Goal: Task Accomplishment & Management: Use online tool/utility

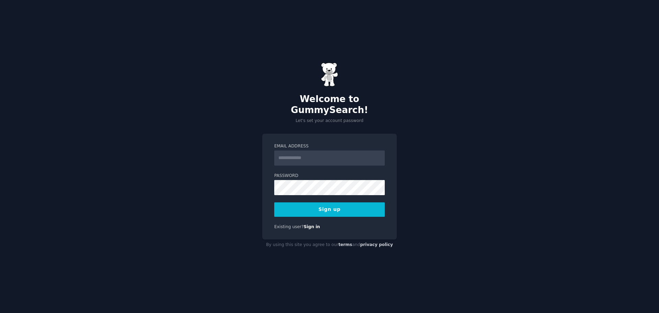
click at [323, 155] on input "Email Address" at bounding box center [329, 157] width 111 height 15
type input "**********"
click at [330, 205] on button "Sign up" at bounding box center [329, 209] width 111 height 14
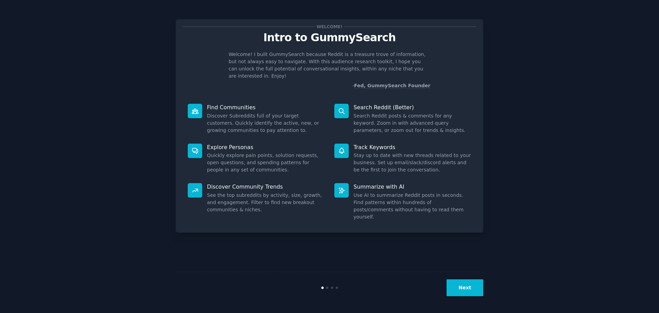
click at [538, 94] on div "Welcome! Intro to GummySearch Welcome! I built GummySearch because Reddit is a …" at bounding box center [330, 157] width 640 height 294
click at [471, 290] on button "Next" at bounding box center [465, 287] width 37 height 17
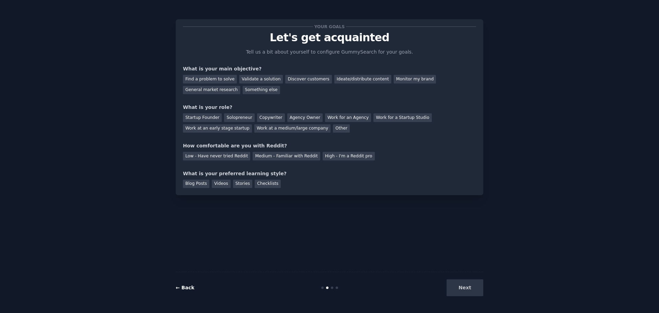
click at [191, 287] on link "← Back" at bounding box center [185, 287] width 19 height 5
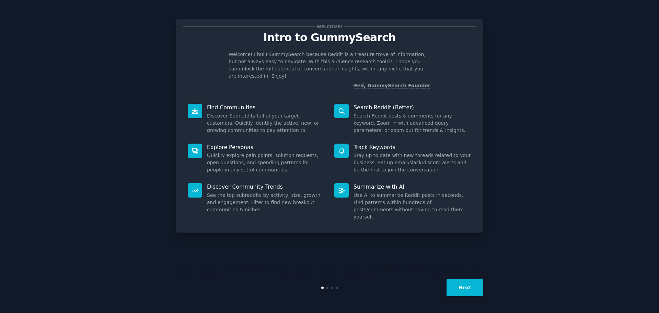
click at [246, 104] on p "Find Communities" at bounding box center [266, 107] width 118 height 7
click at [354, 111] on div "Search Reddit (Better) Search Reddit posts & comments for any keyword. Zoom in …" at bounding box center [403, 119] width 147 height 40
click at [385, 202] on dd "Use AI to summarize Reddit posts in seconds. Find patterns within hundreds of p…" at bounding box center [413, 206] width 118 height 29
click at [471, 290] on button "Next" at bounding box center [465, 287] width 37 height 17
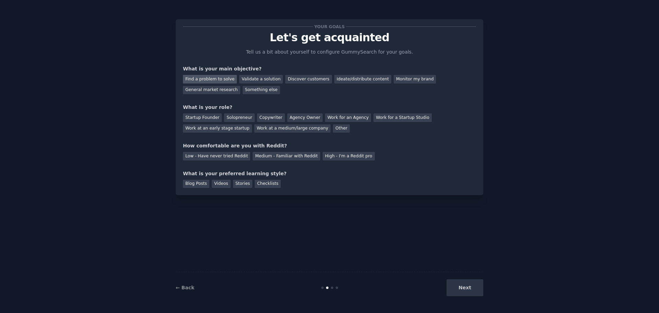
click at [218, 80] on div "Find a problem to solve" at bounding box center [210, 79] width 54 height 9
click at [205, 120] on div "Startup Founder" at bounding box center [202, 117] width 39 height 9
click at [279, 156] on div "Medium - Familiar with Reddit" at bounding box center [286, 156] width 67 height 9
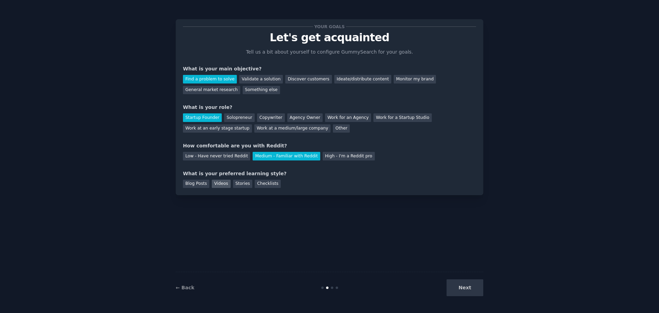
click at [220, 181] on div "Videos" at bounding box center [221, 184] width 19 height 9
click at [472, 284] on button "Next" at bounding box center [465, 287] width 37 height 17
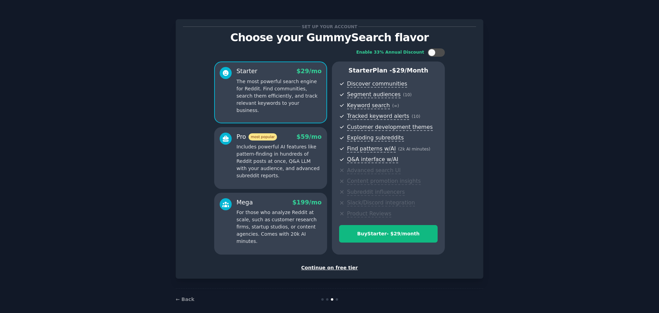
click at [337, 268] on div "Continue on free tier" at bounding box center [329, 267] width 293 height 7
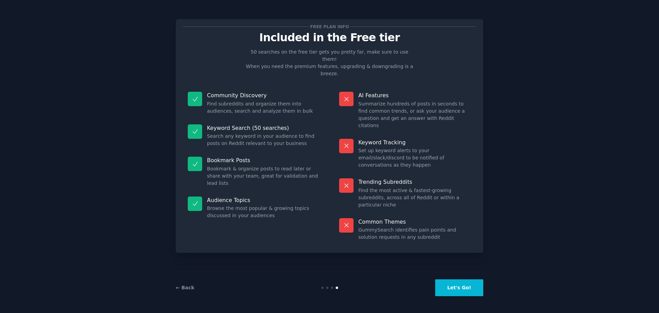
click at [390, 242] on div "Free plan info Included in the Free tier 50 searches on the free tier gets you …" at bounding box center [330, 157] width 308 height 294
click at [473, 290] on button "Let's Go!" at bounding box center [459, 287] width 48 height 17
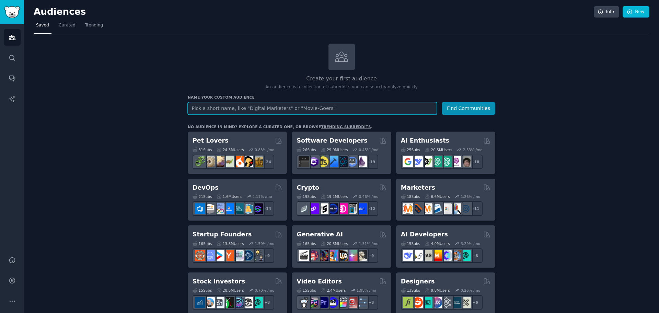
paste input "AskHR"
type input "AskHR"
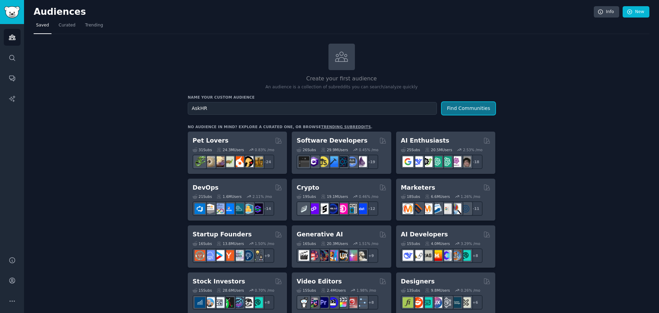
click at [473, 110] on button "Find Communities" at bounding box center [469, 108] width 54 height 13
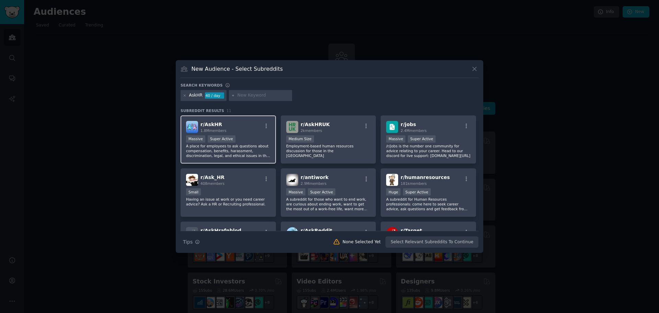
click at [238, 135] on div "Massive Super Active" at bounding box center [228, 139] width 84 height 9
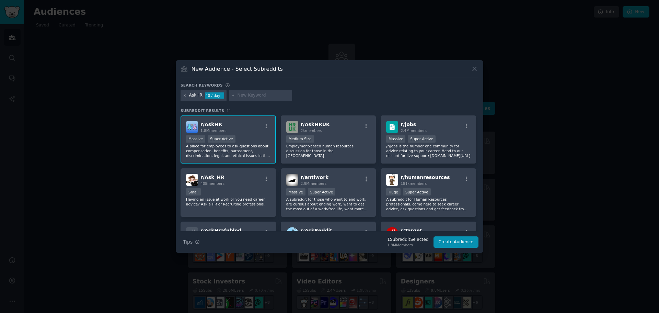
click at [222, 130] on span "1.8M members" at bounding box center [214, 130] width 26 height 4
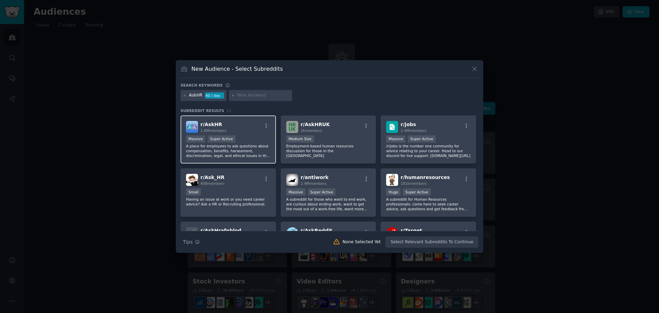
click at [208, 125] on span "r/ AskHR" at bounding box center [212, 124] width 22 height 5
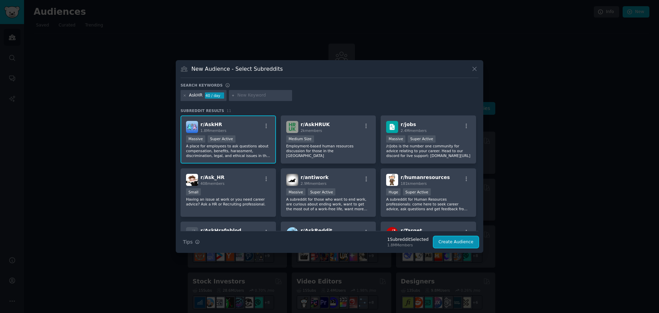
click at [448, 240] on button "Create Audience" at bounding box center [456, 242] width 45 height 12
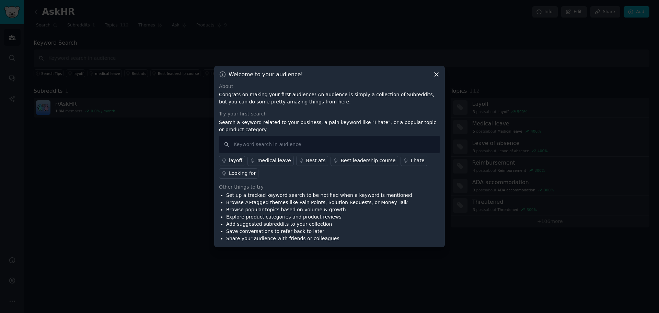
click at [437, 74] on icon at bounding box center [436, 74] width 7 height 7
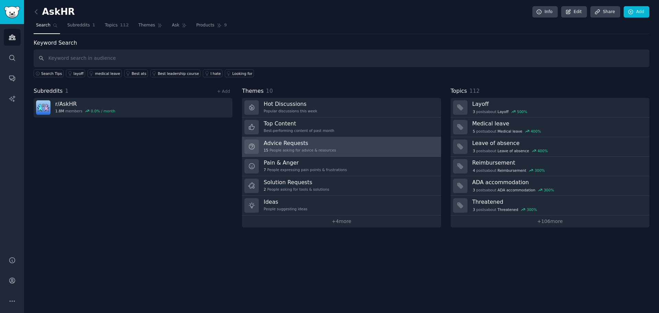
click at [387, 145] on link "Advice Requests 15 People asking for advice & resources" at bounding box center [341, 147] width 199 height 20
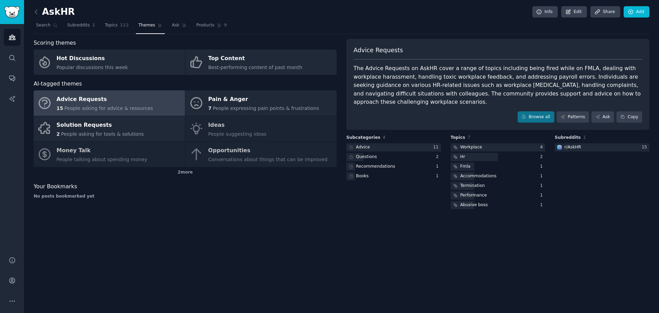
click at [283, 162] on div "Advice Requests 15 People asking for advice & resources Pain & Anger 7 People e…" at bounding box center [185, 128] width 303 height 77
click at [218, 158] on div "Advice Requests 15 People asking for advice & resources Pain & Anger 7 People e…" at bounding box center [185, 128] width 303 height 77
click at [211, 148] on div "Advice Requests 15 People asking for advice & resources Pain & Anger 7 People e…" at bounding box center [185, 128] width 303 height 77
click at [199, 151] on div "Advice Requests 15 People asking for advice & resources Pain & Anger 7 People e…" at bounding box center [185, 128] width 303 height 77
click at [84, 98] on div "Advice Requests" at bounding box center [105, 99] width 96 height 11
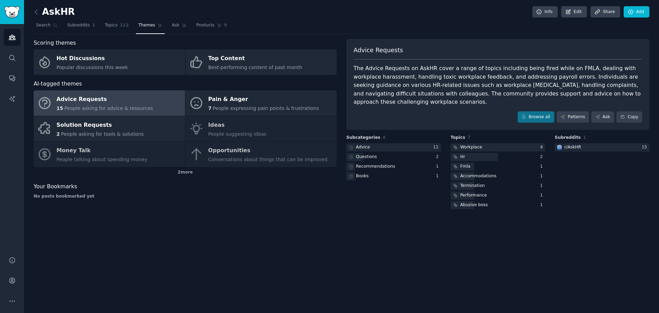
click at [221, 153] on div "Advice Requests 15 People asking for advice & resources Pain & Anger 7 People e…" at bounding box center [185, 128] width 303 height 77
drag, startPoint x: 221, startPoint y: 153, endPoint x: 205, endPoint y: 152, distance: 16.2
click at [220, 153] on div "Advice Requests 15 People asking for advice & resources Pain & Anger 7 People e…" at bounding box center [185, 128] width 303 height 77
click at [221, 186] on div "Your Bookmarks" at bounding box center [185, 186] width 303 height 9
click at [112, 27] on span "Topics" at bounding box center [111, 25] width 13 height 6
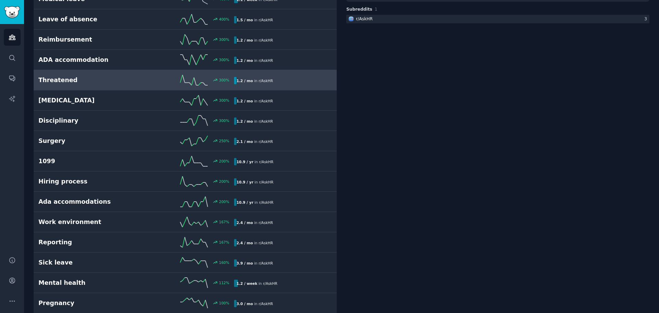
scroll to position [137, 0]
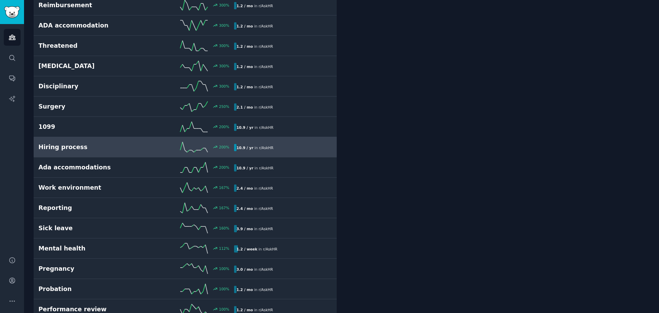
click at [71, 146] on h2 "Hiring process" at bounding box center [87, 147] width 98 height 9
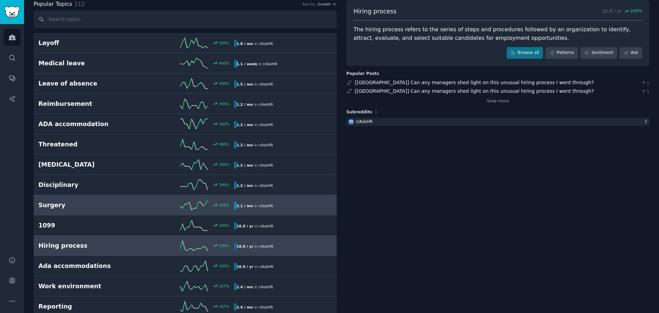
scroll to position [4, 0]
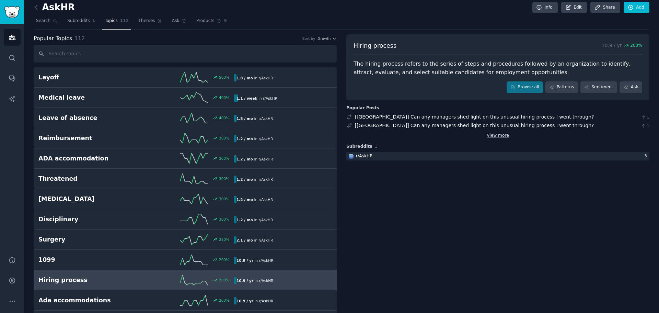
click at [495, 138] on link "View more" at bounding box center [498, 136] width 22 height 6
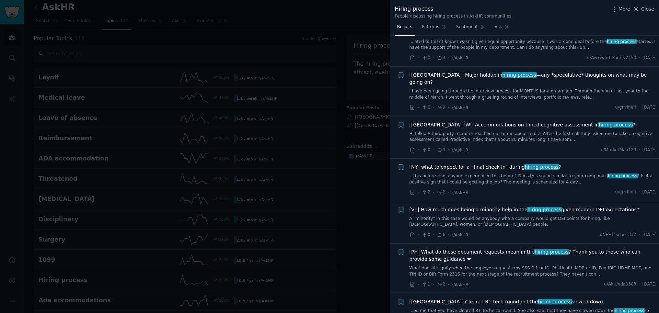
scroll to position [1202, 0]
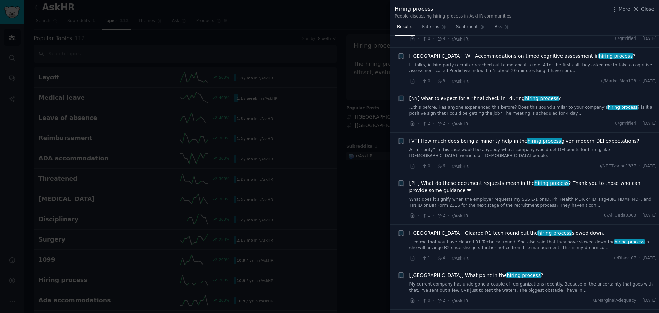
click at [362, 189] on div at bounding box center [329, 156] width 659 height 313
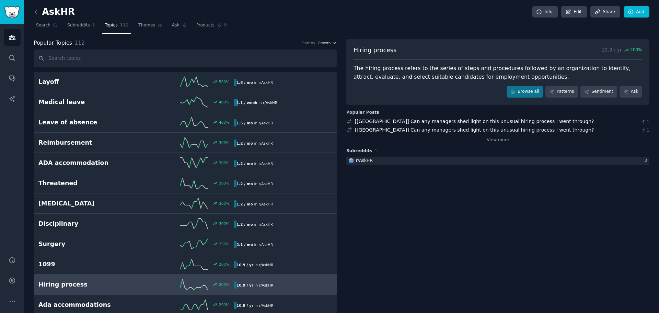
click at [46, 11] on h2 "AskHR" at bounding box center [54, 12] width 41 height 11
click at [37, 11] on icon at bounding box center [36, 11] width 7 height 7
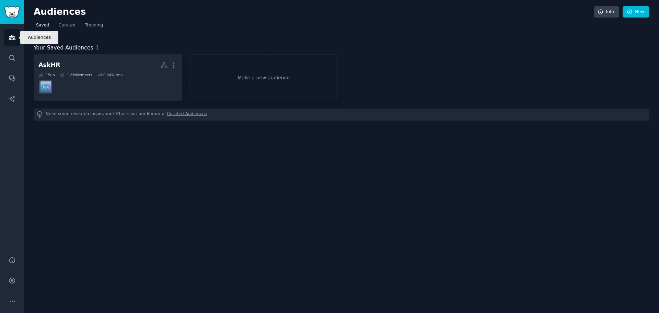
click at [10, 40] on icon "Sidebar" at bounding box center [12, 37] width 7 height 7
click at [14, 57] on icon "Sidebar" at bounding box center [12, 57] width 7 height 7
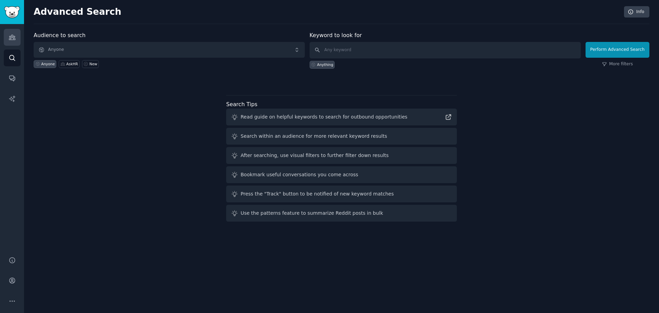
click at [11, 36] on icon "Sidebar" at bounding box center [12, 37] width 6 height 5
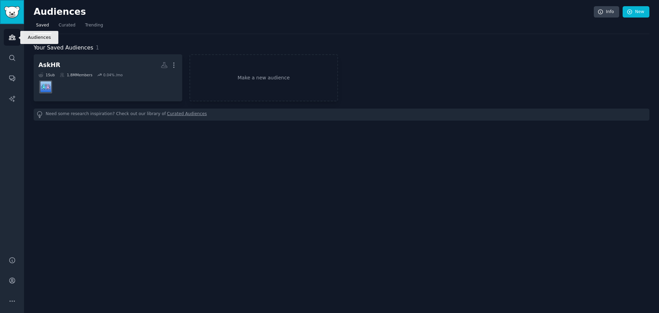
click at [9, 11] on img "Sidebar" at bounding box center [12, 12] width 16 height 12
click at [12, 11] on img "Sidebar" at bounding box center [12, 12] width 16 height 12
click at [193, 170] on div "Audiences Info New Saved Curated Trending Your Saved Audiences 1 AskHR More 1 S…" at bounding box center [341, 156] width 635 height 313
click at [12, 59] on icon "Sidebar" at bounding box center [11, 57] width 5 height 5
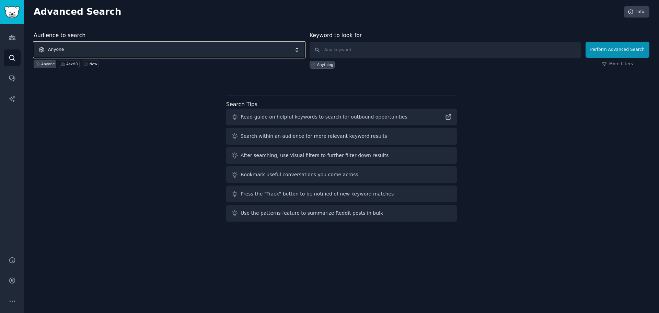
click at [96, 50] on span "Anyone" at bounding box center [169, 50] width 271 height 16
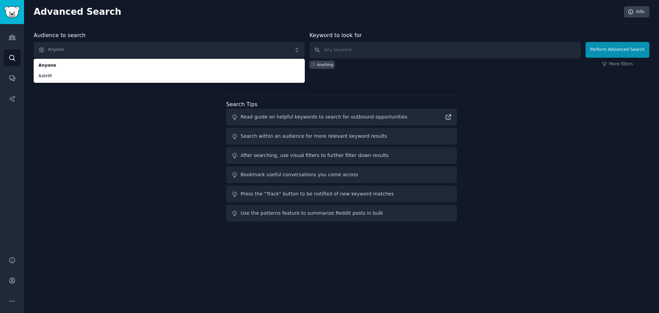
click at [56, 110] on div "Audience to search Anyone Anyone AskHR Anyone AskHR New Keyword to look for Any…" at bounding box center [342, 127] width 616 height 193
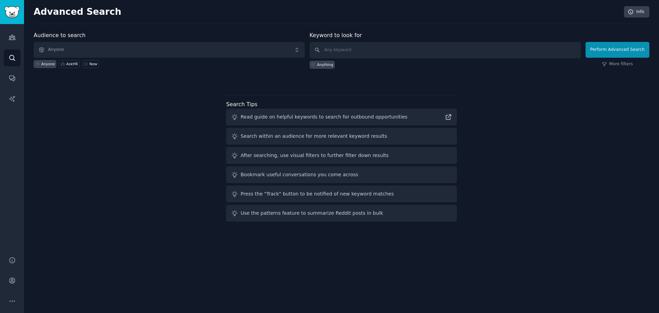
click at [9, 28] on div "Audiences Search Conversations AI Reports" at bounding box center [12, 136] width 24 height 224
click at [10, 17] on img "Sidebar" at bounding box center [12, 12] width 16 height 12
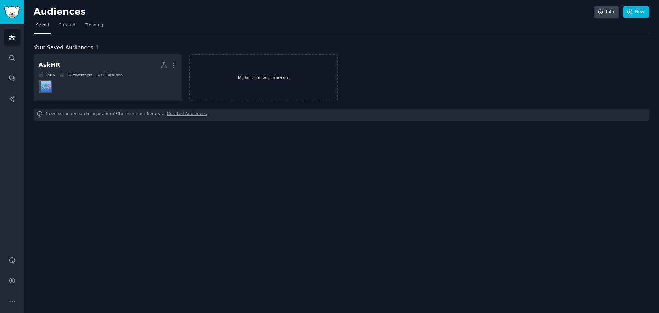
click at [265, 81] on link "Make a new audience" at bounding box center [264, 77] width 149 height 47
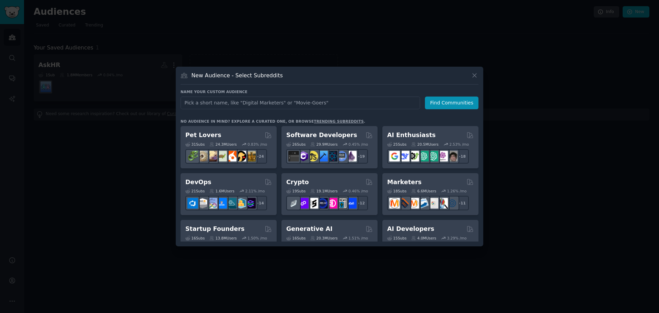
click at [238, 105] on input "text" at bounding box center [301, 102] width 240 height 13
type input "ai hiring"
click at [457, 99] on button "Find Communities" at bounding box center [452, 102] width 54 height 13
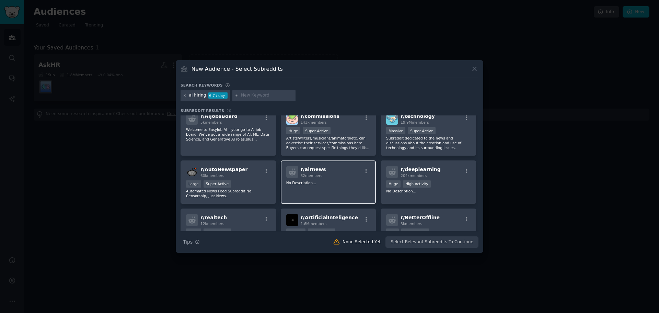
scroll to position [133, 0]
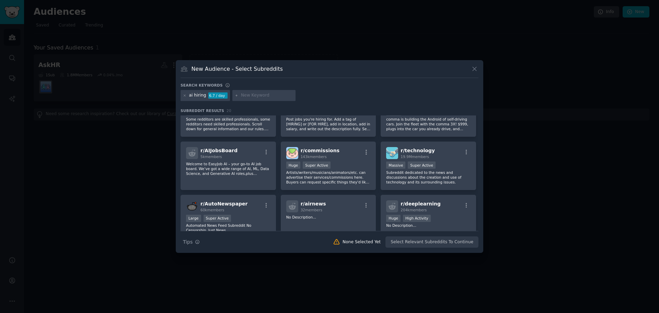
click at [550, 172] on div at bounding box center [329, 156] width 659 height 313
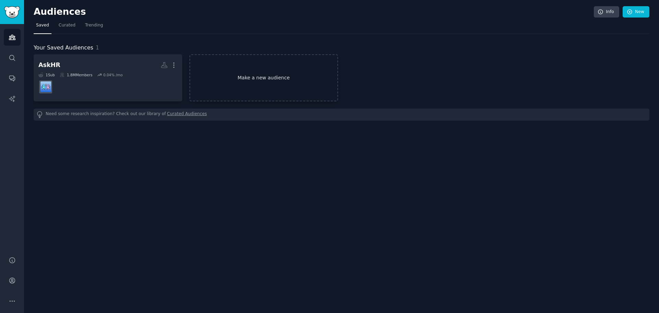
click at [229, 66] on link "Make a new audience" at bounding box center [264, 77] width 149 height 47
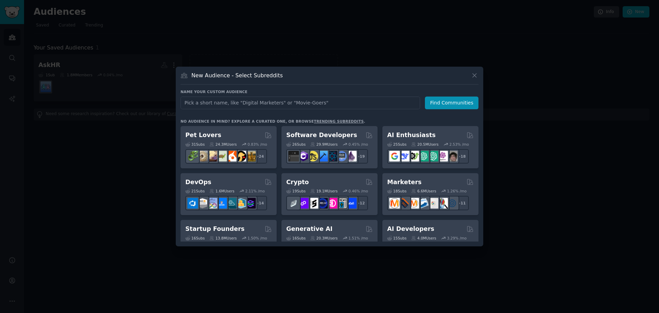
click at [237, 105] on input "text" at bounding box center [301, 102] width 240 height 13
type input "AI HR"
click at [447, 101] on button "Find Communities" at bounding box center [452, 102] width 54 height 13
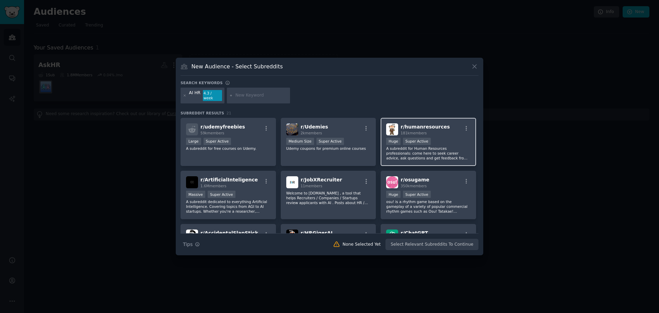
click at [443, 149] on p "A subreddit for Human Resources professionals: come here to seek career advice,…" at bounding box center [428, 153] width 84 height 14
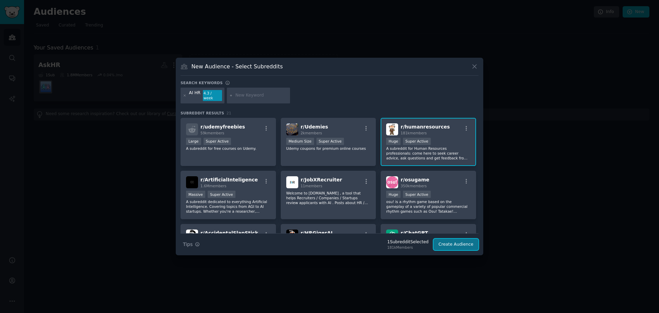
click at [462, 241] on button "Create Audience" at bounding box center [456, 245] width 45 height 12
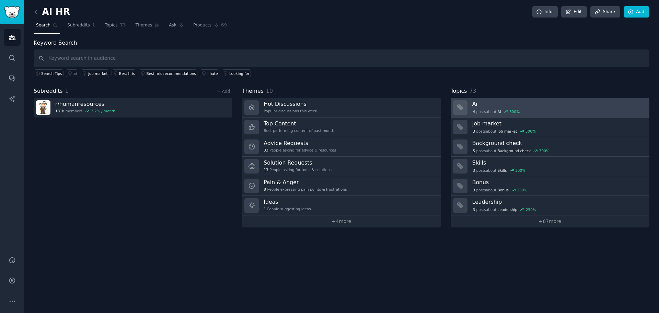
click at [539, 112] on div "4 post s about Ai 600 %" at bounding box center [558, 112] width 172 height 6
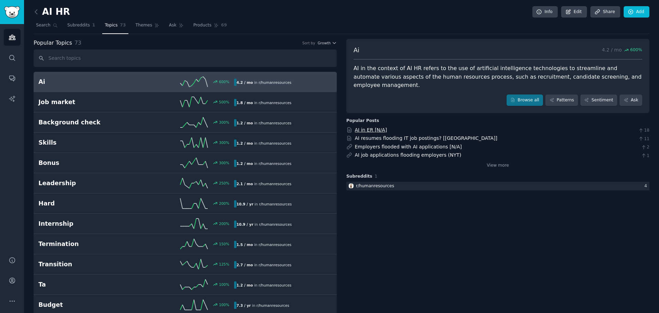
click at [371, 127] on link "AI in ER [N/A]" at bounding box center [371, 129] width 32 height 5
click at [426, 135] on link "AI resumes flooding IT job postings? [[GEOGRAPHIC_DATA]]" at bounding box center [426, 137] width 142 height 5
click at [388, 144] on link "Employers flooded with AI applications [N/A]" at bounding box center [408, 146] width 107 height 5
click at [66, 14] on h2 "AI HR" at bounding box center [52, 12] width 36 height 11
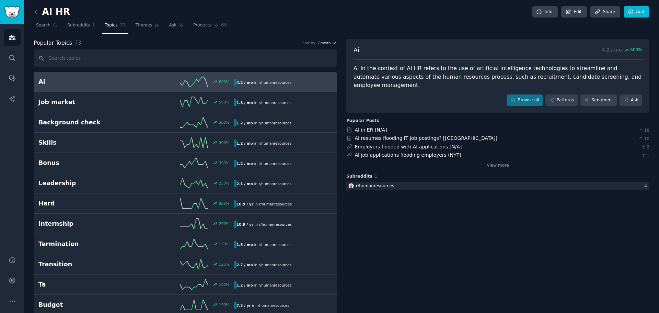
click at [367, 127] on link "AI in ER [N/A]" at bounding box center [371, 129] width 32 height 5
click at [393, 144] on link "Employers flooded with AI applications [N/A]" at bounding box center [408, 146] width 107 height 5
